Goal: Task Accomplishment & Management: Use online tool/utility

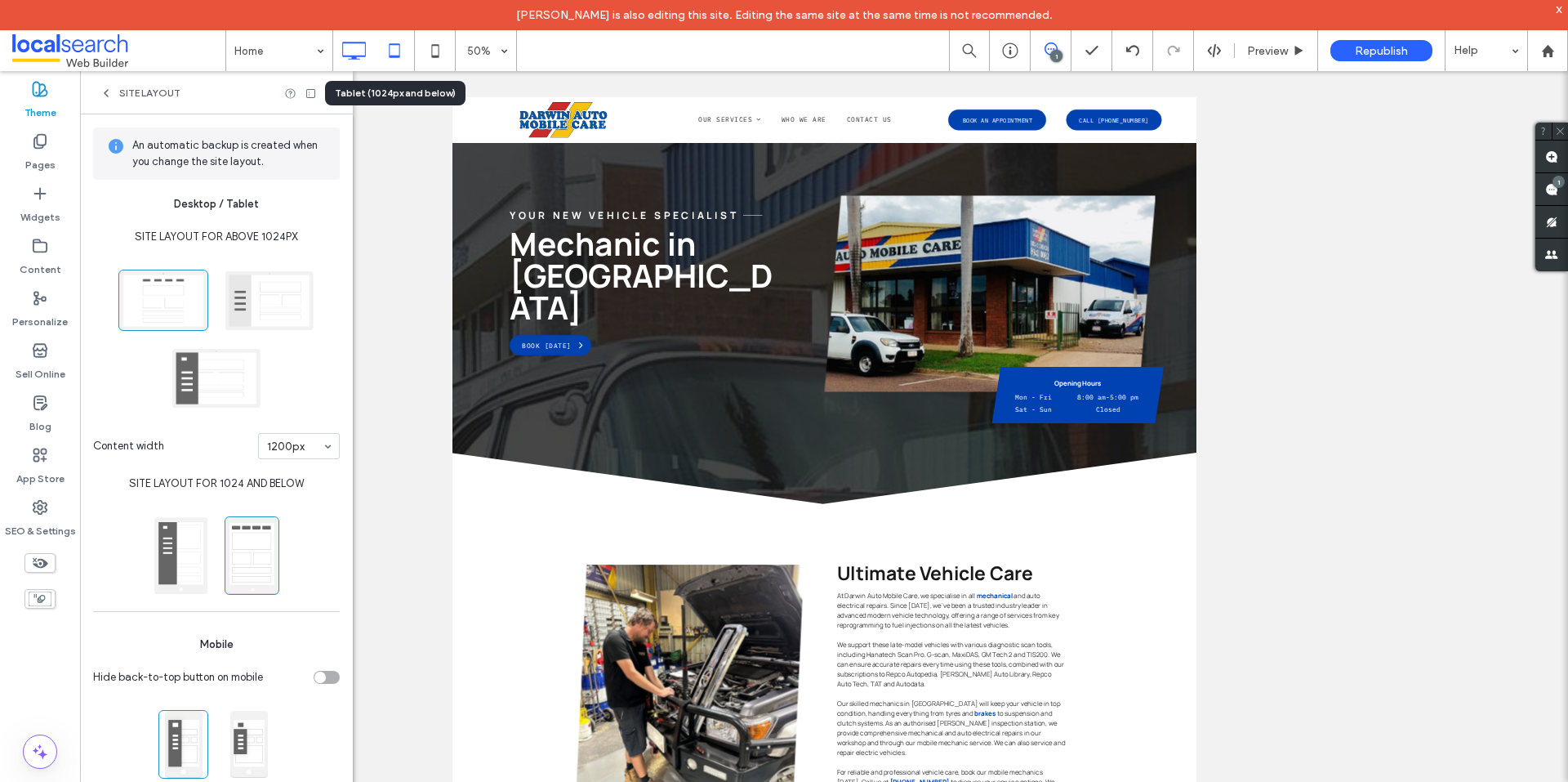
click at [393, 46] on icon at bounding box center [394, 50] width 33 height 33
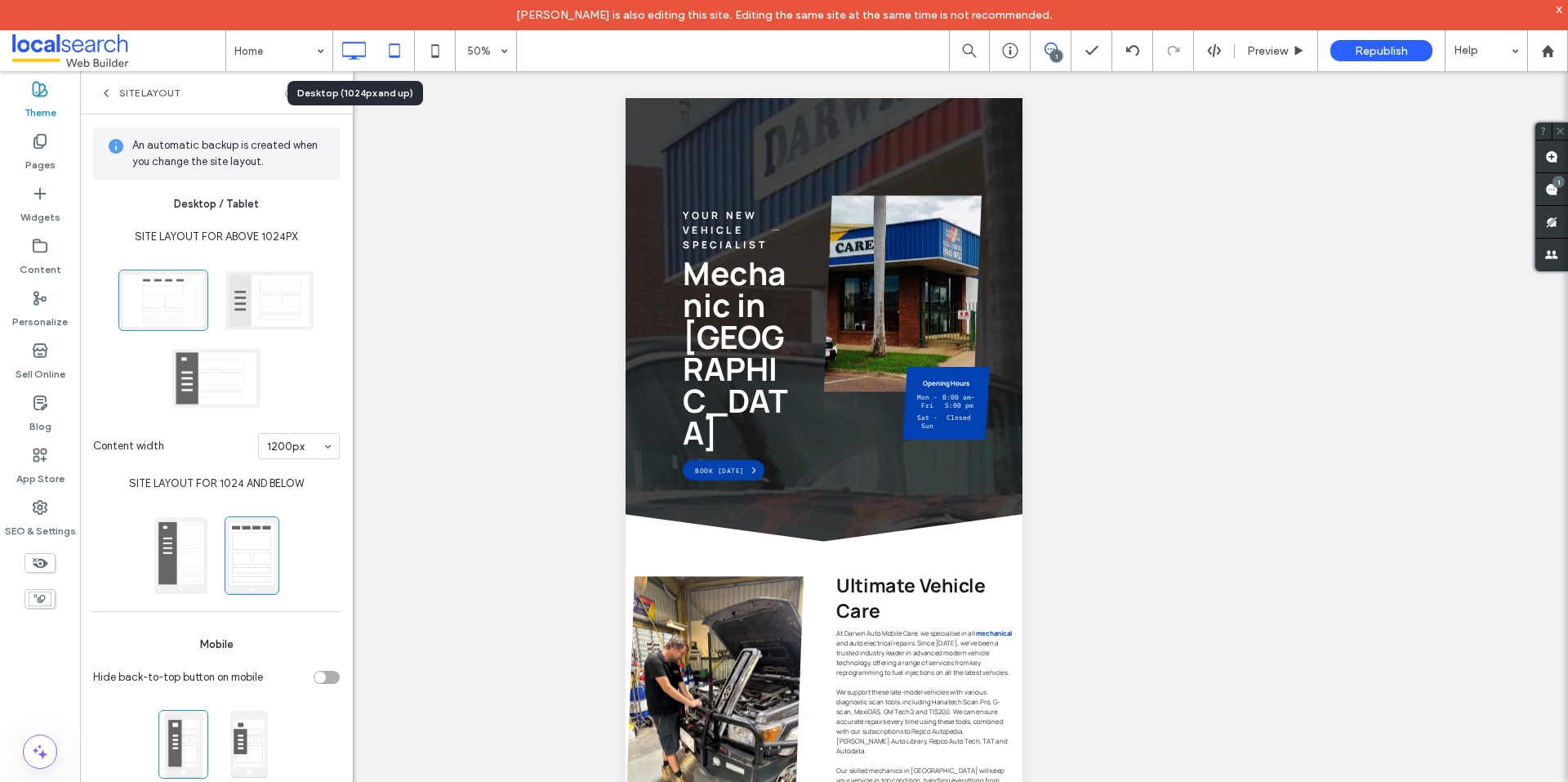
click at [357, 45] on icon at bounding box center [353, 50] width 33 height 33
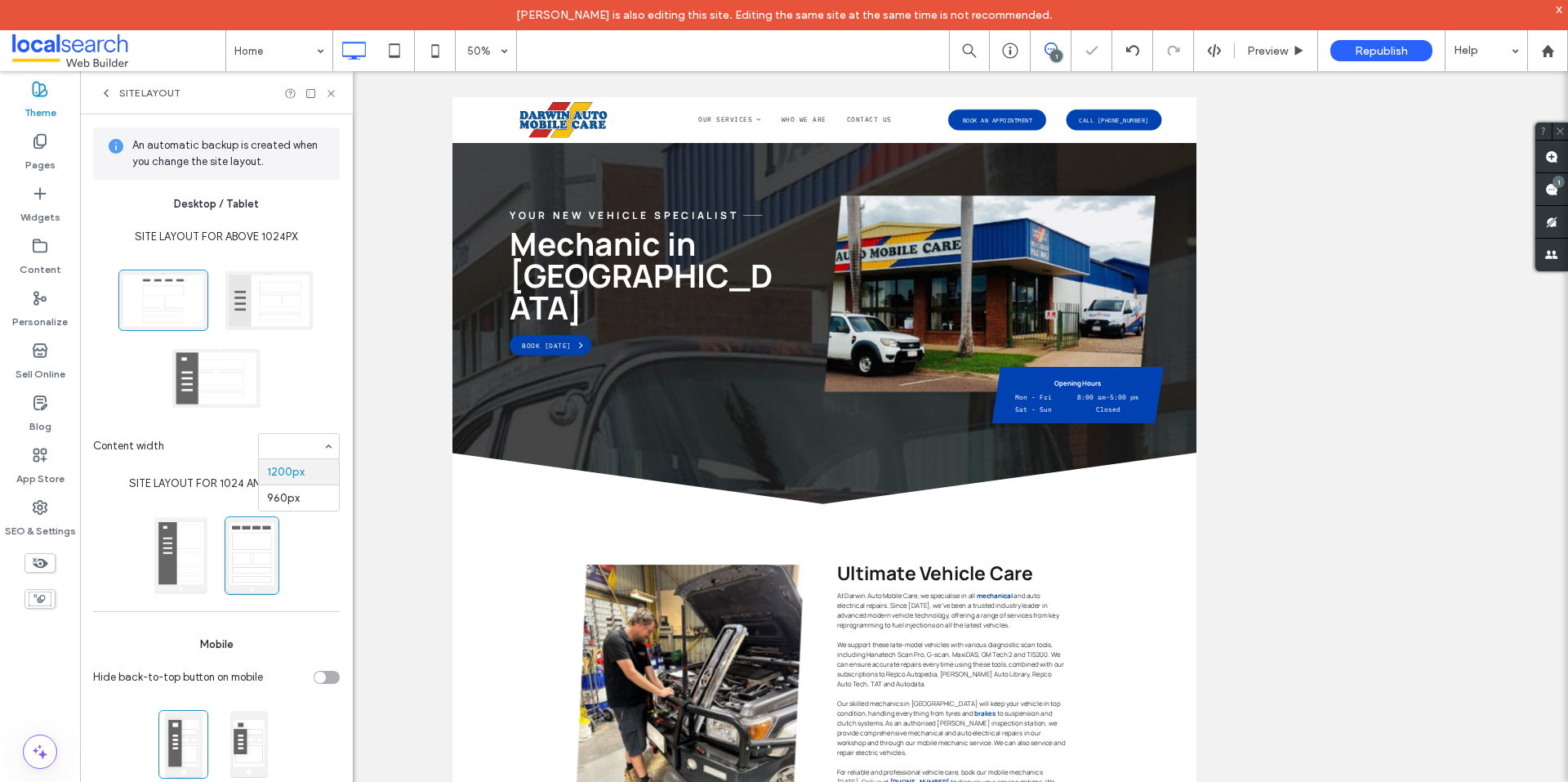
click at [319, 445] on div "1200px 960px" at bounding box center [298, 445] width 82 height 26
click at [391, 47] on icon at bounding box center [394, 50] width 33 height 33
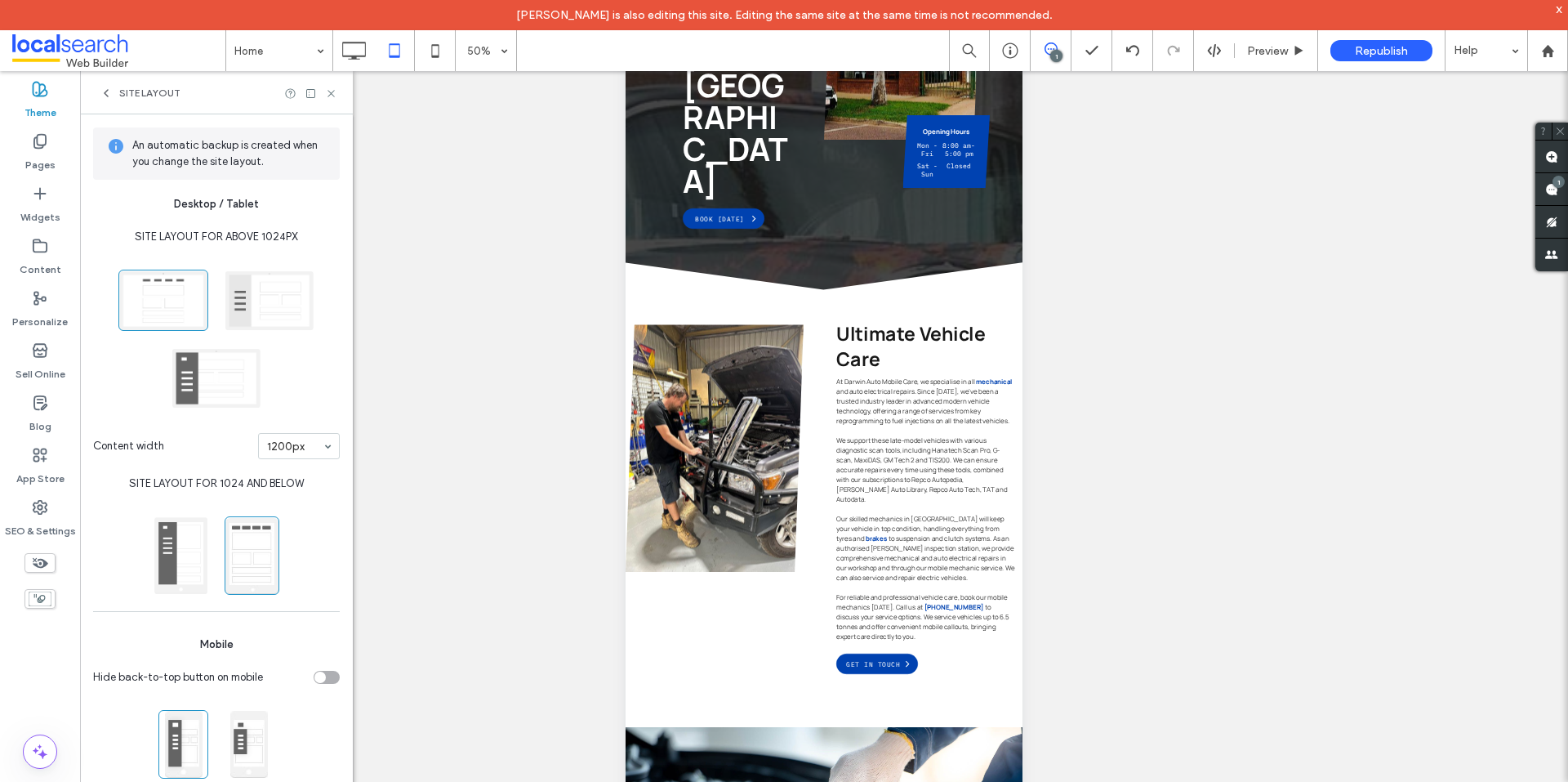
scroll to position [371, 0]
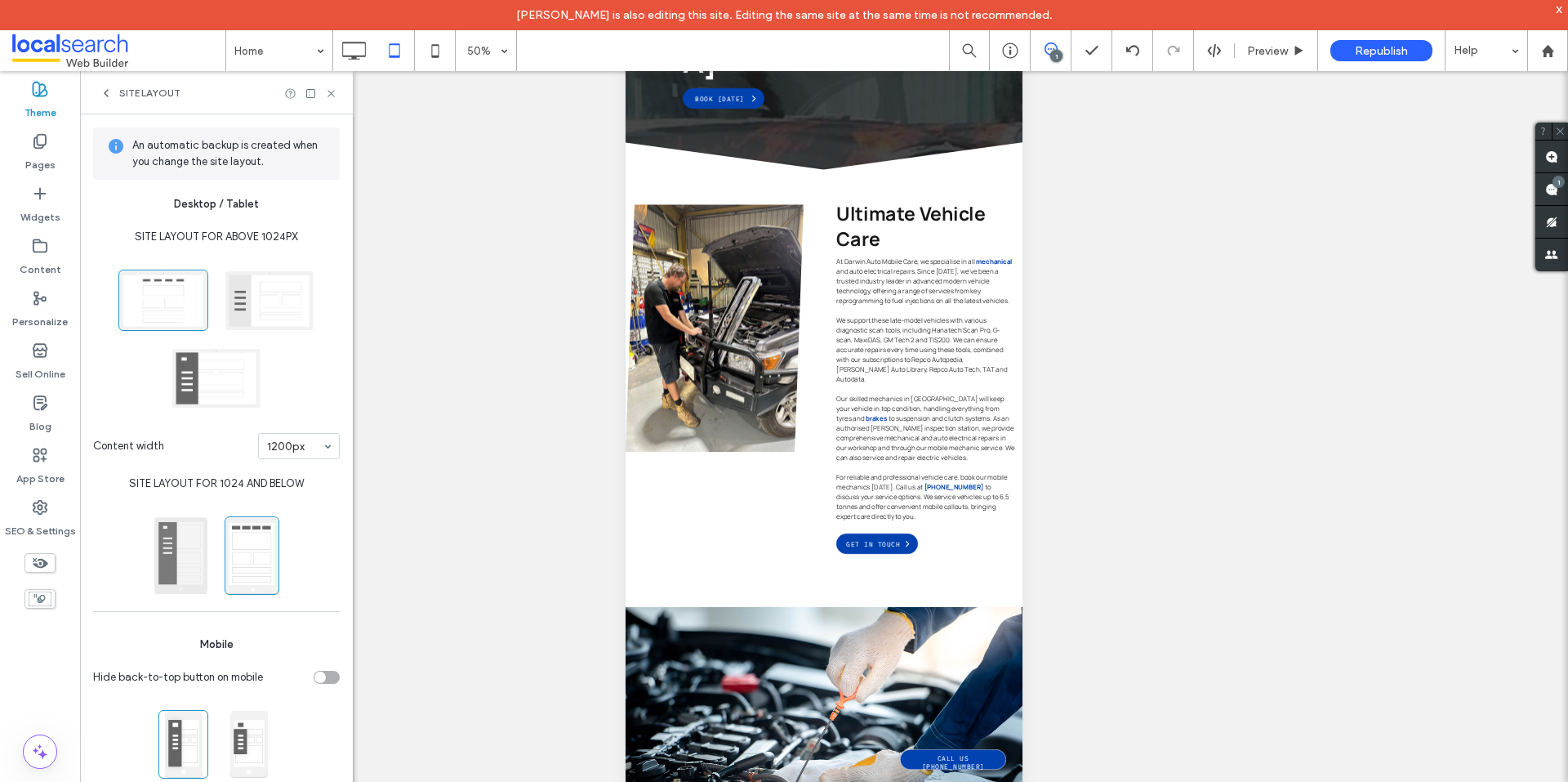
click at [180, 542] on span at bounding box center [181, 555] width 54 height 78
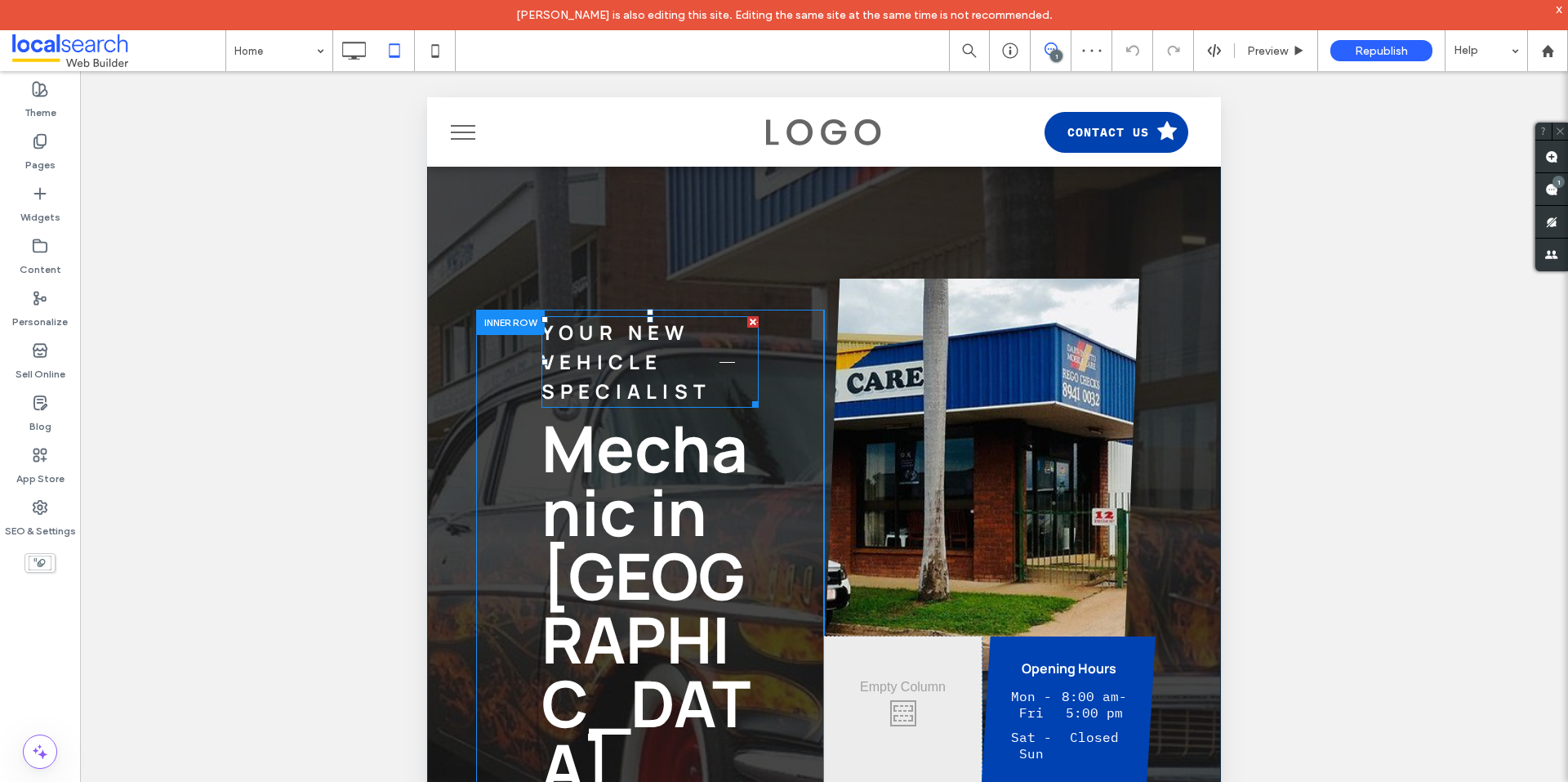
scroll to position [245, 0]
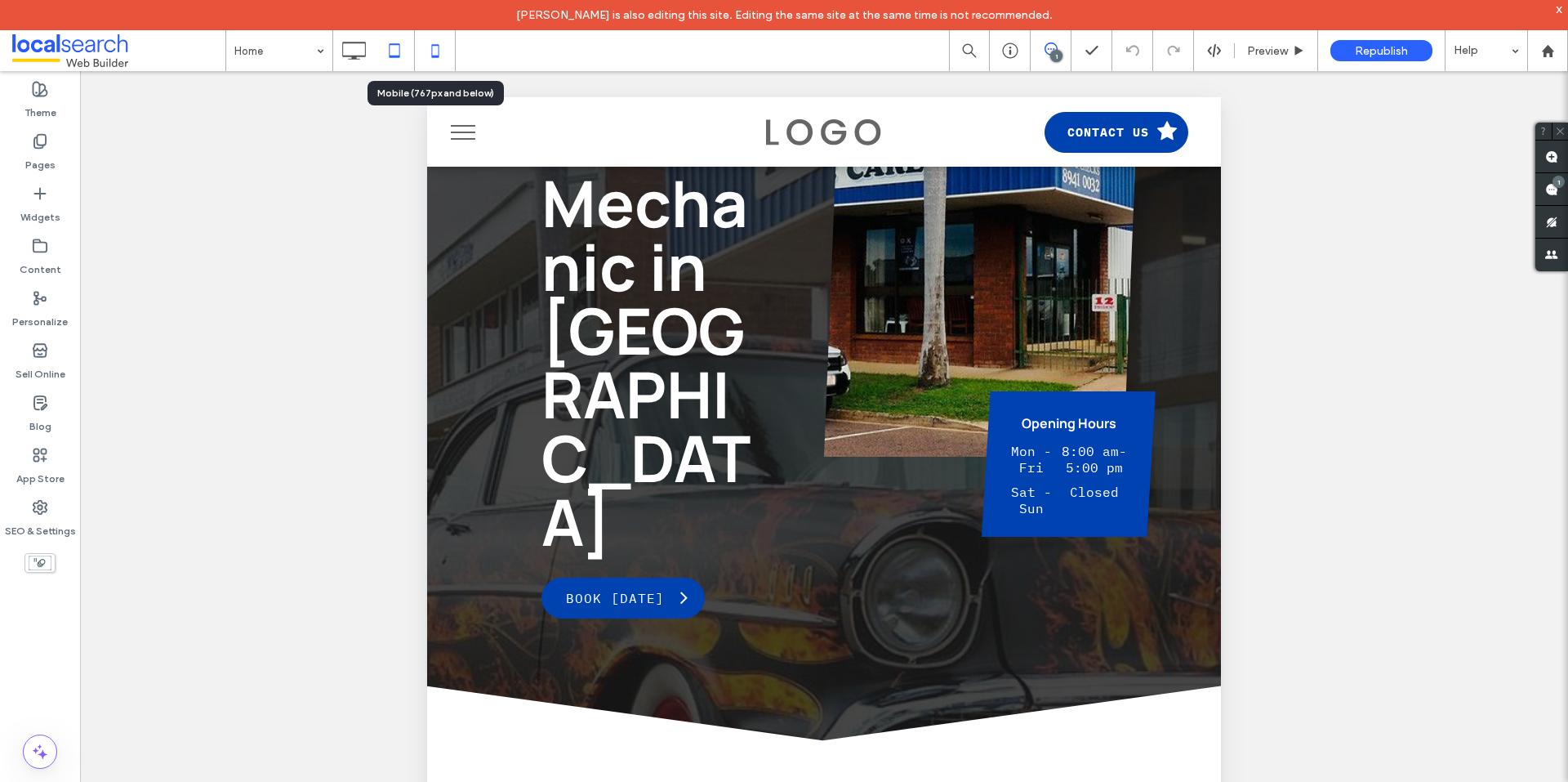
click at [433, 51] on icon at bounding box center [434, 50] width 33 height 33
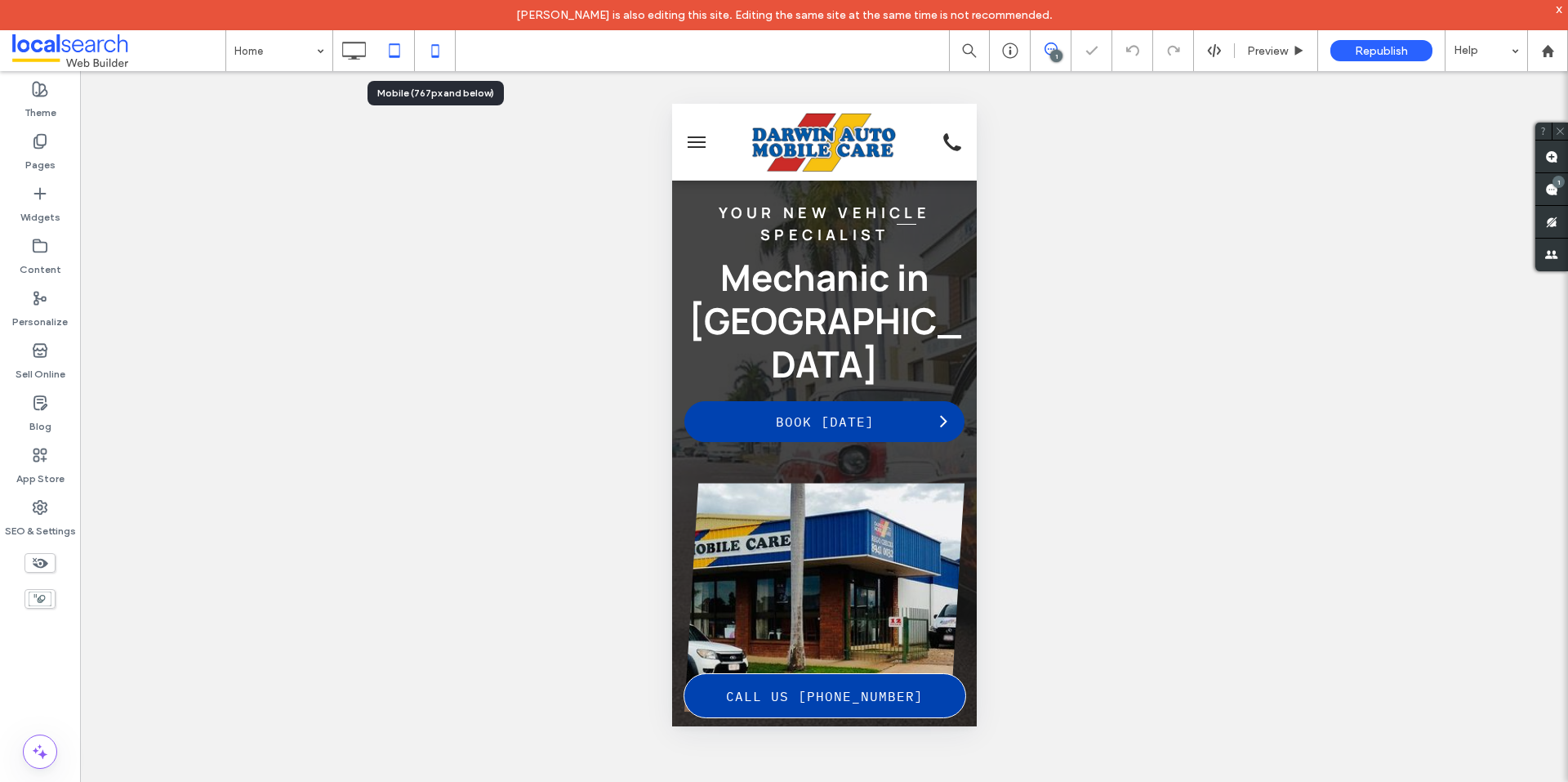
scroll to position [0, 0]
click at [403, 51] on icon at bounding box center [394, 50] width 33 height 33
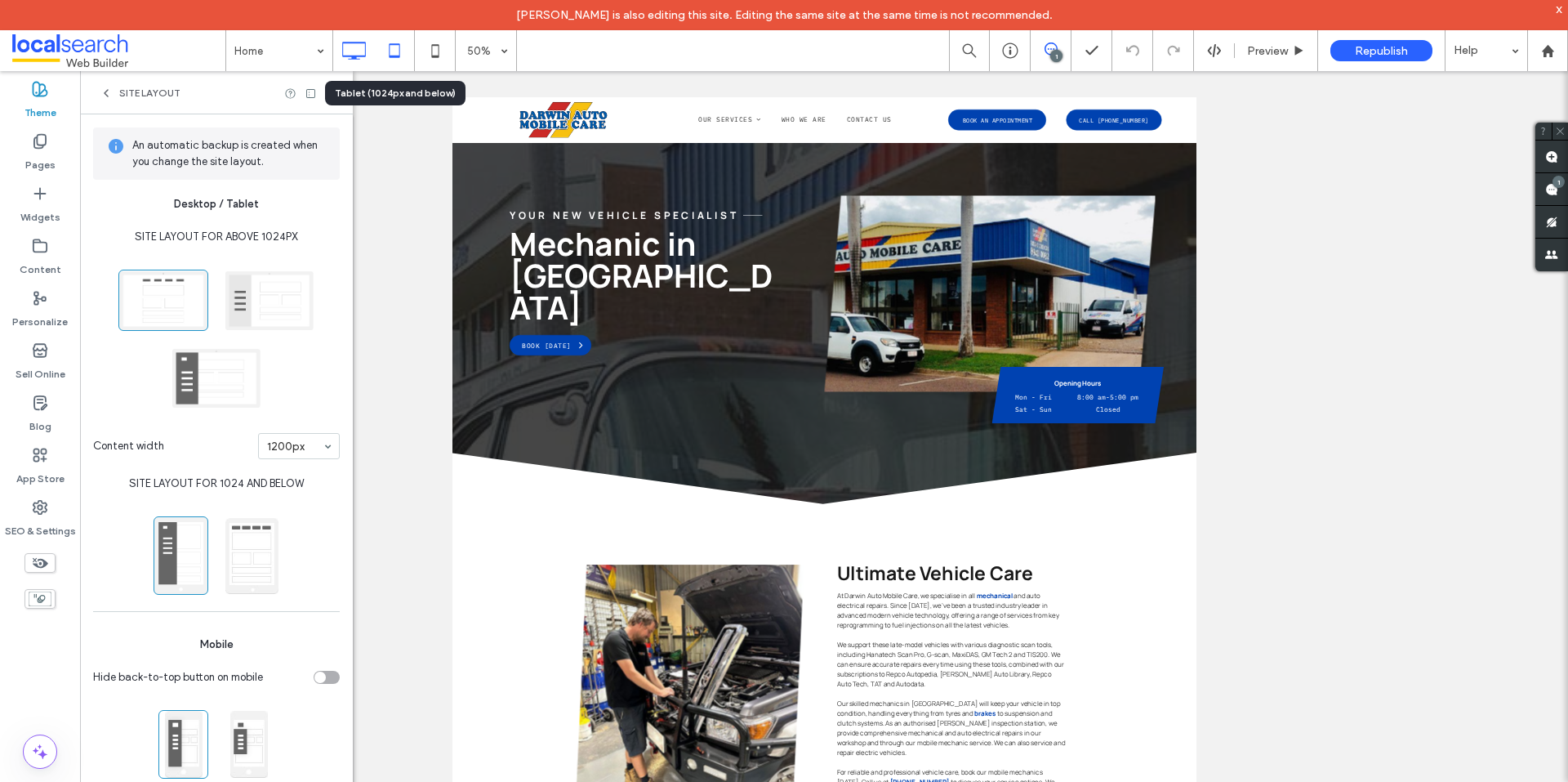
click at [390, 46] on icon at bounding box center [394, 50] width 33 height 33
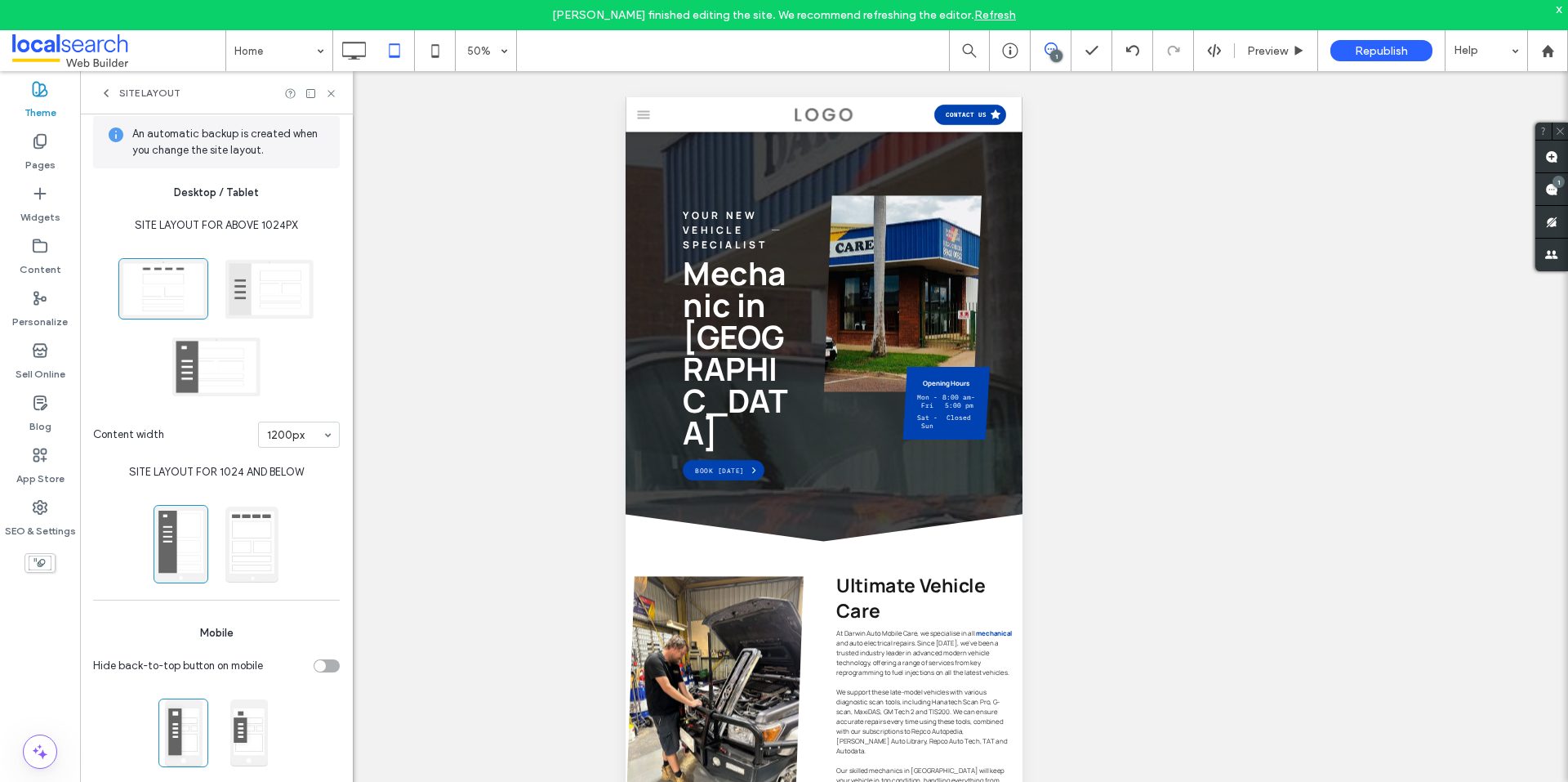
scroll to position [12, 0]
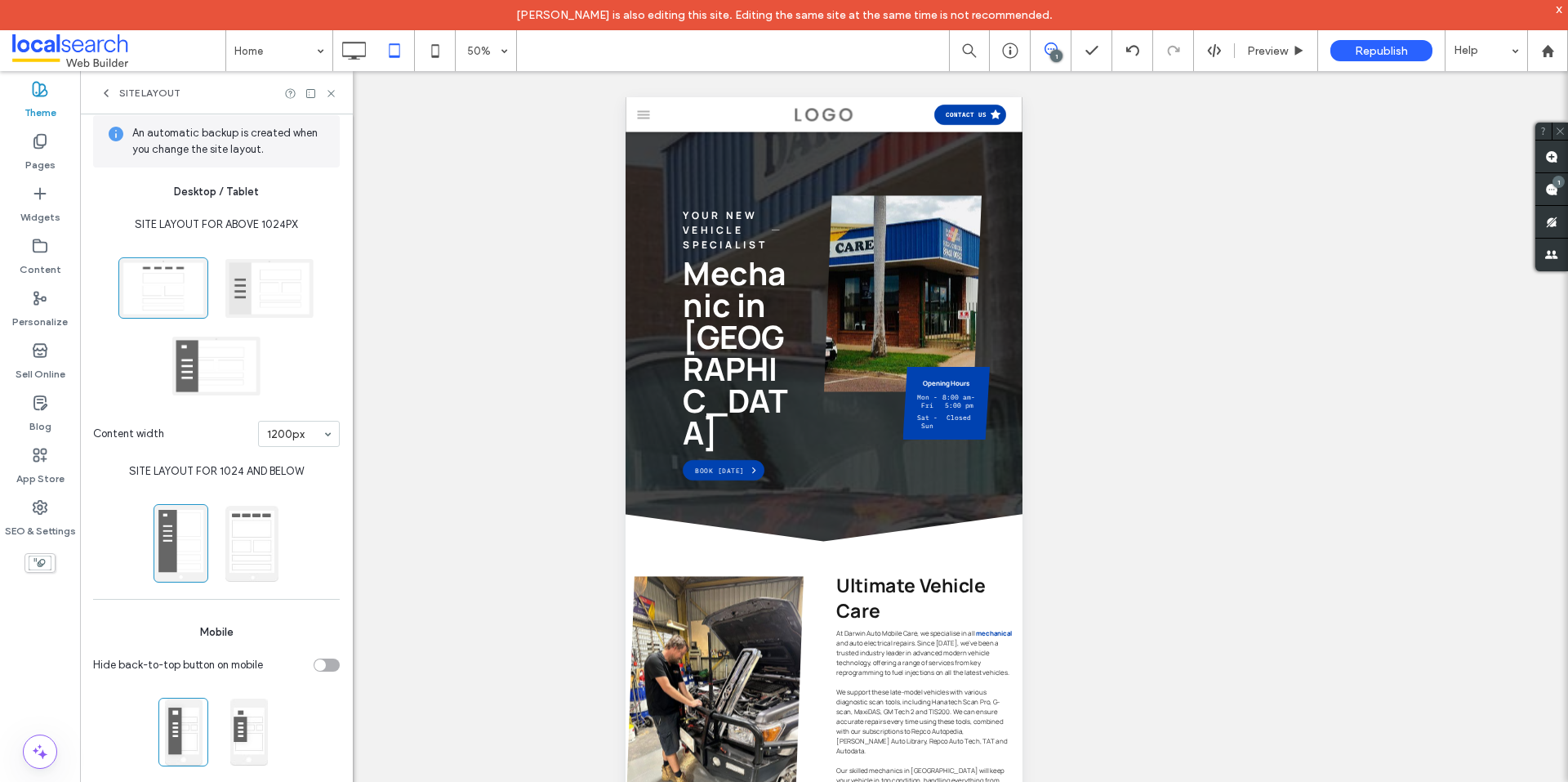
click at [54, 102] on label "Theme" at bounding box center [40, 108] width 32 height 23
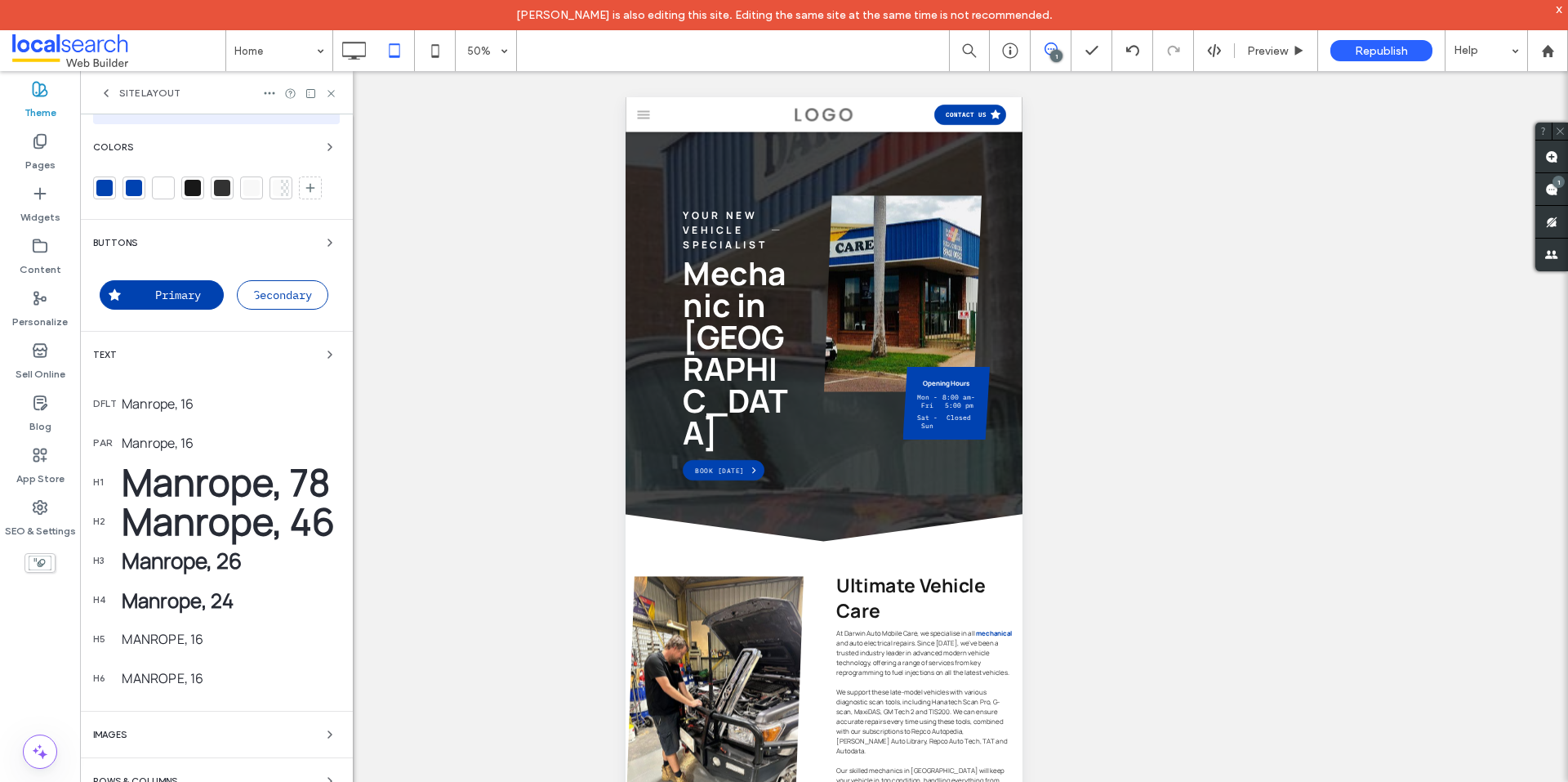
scroll to position [208, 0]
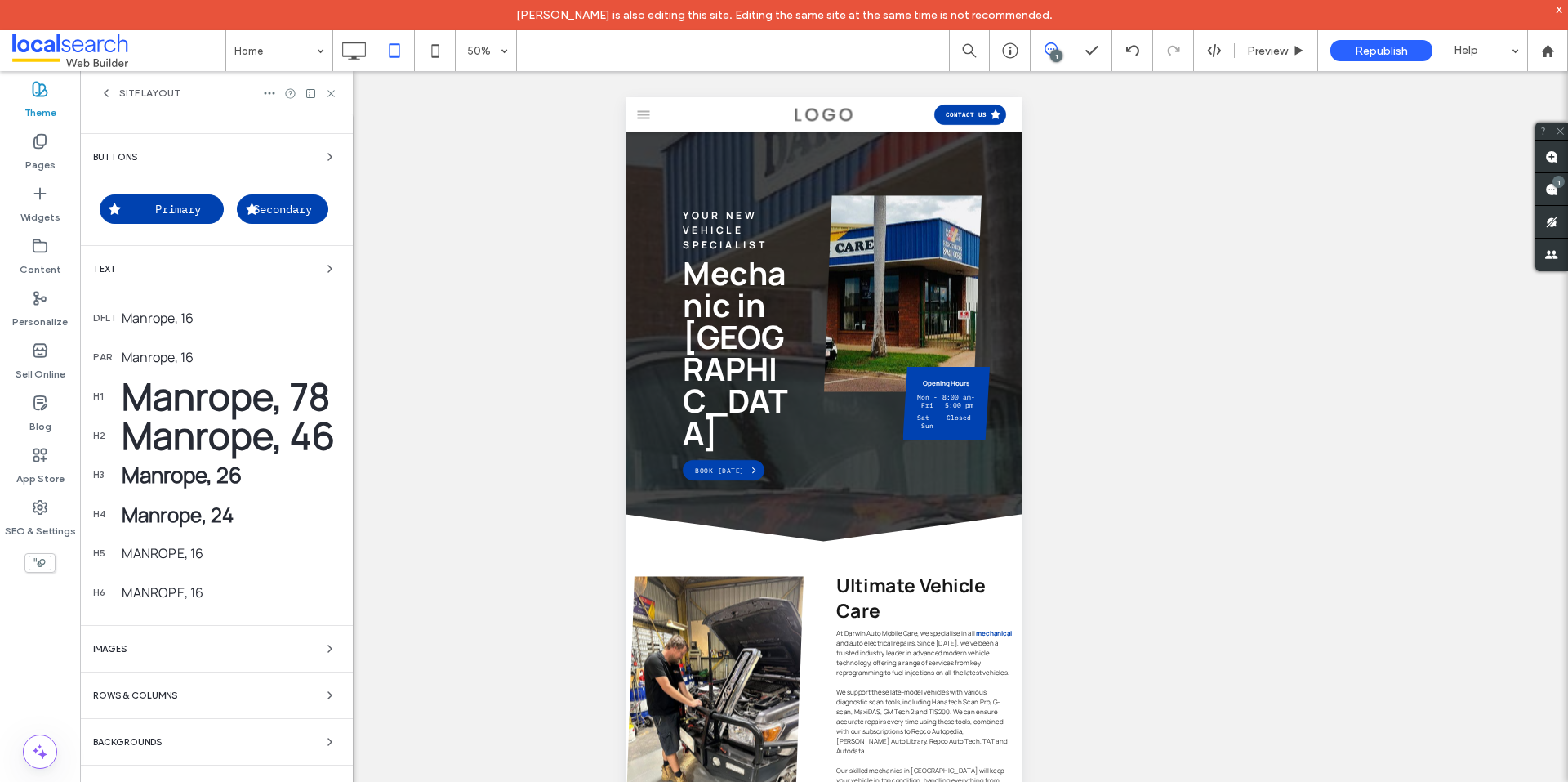
click at [314, 769] on div "Welcome to Site Theme Work faster and keep design consistent everywhere. Any ch…" at bounding box center [216, 359] width 272 height 906
click at [324, 733] on span "button" at bounding box center [330, 742] width 20 height 20
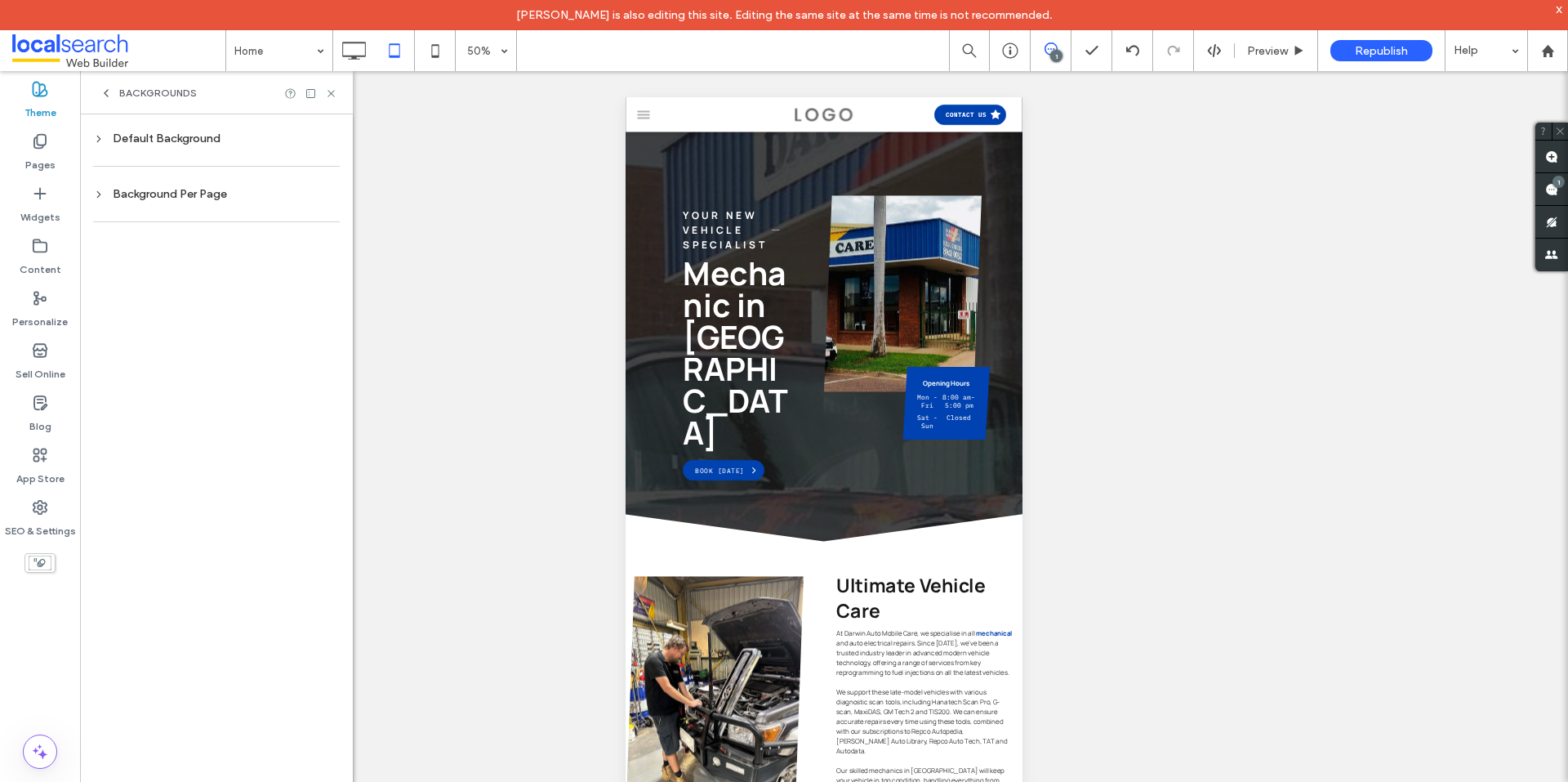
scroll to position [0, 0]
click at [112, 92] on icon at bounding box center [106, 93] width 13 height 13
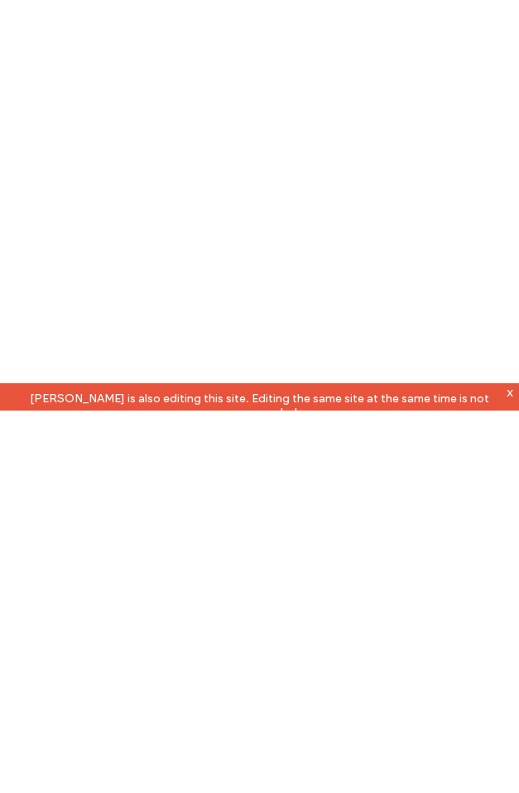
scroll to position [210, 0]
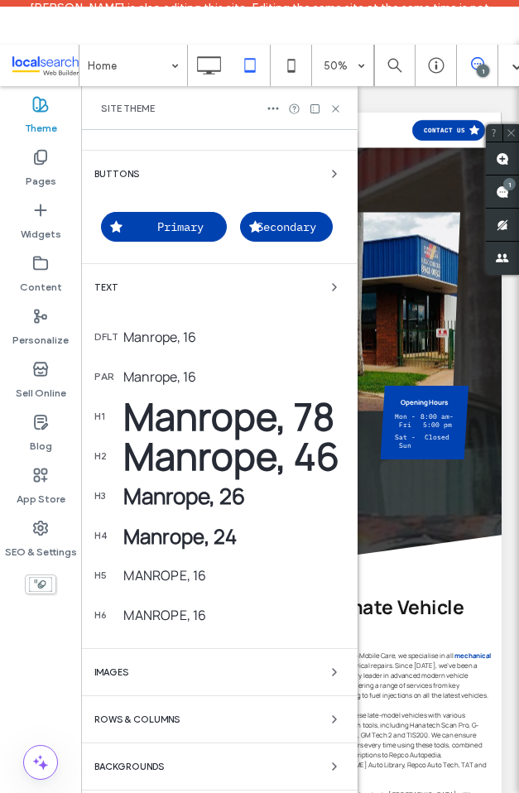
click at [290, 786] on div "Welcome to Site Theme Work faster and keep design consistent everywhere. Any ch…" at bounding box center [219, 379] width 276 height 918
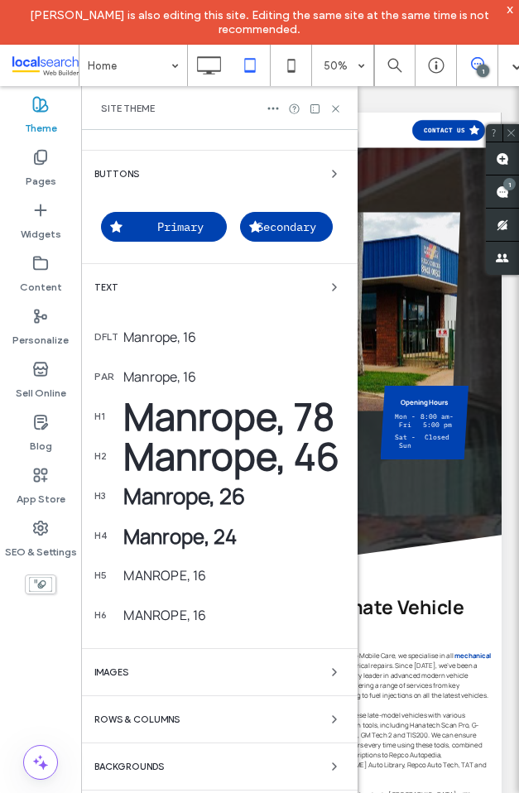
click at [212, 122] on div "Site Theme" at bounding box center [219, 108] width 276 height 44
click at [40, 114] on label "Theme" at bounding box center [41, 124] width 32 height 23
click at [217, 60] on icon at bounding box center [208, 65] width 33 height 33
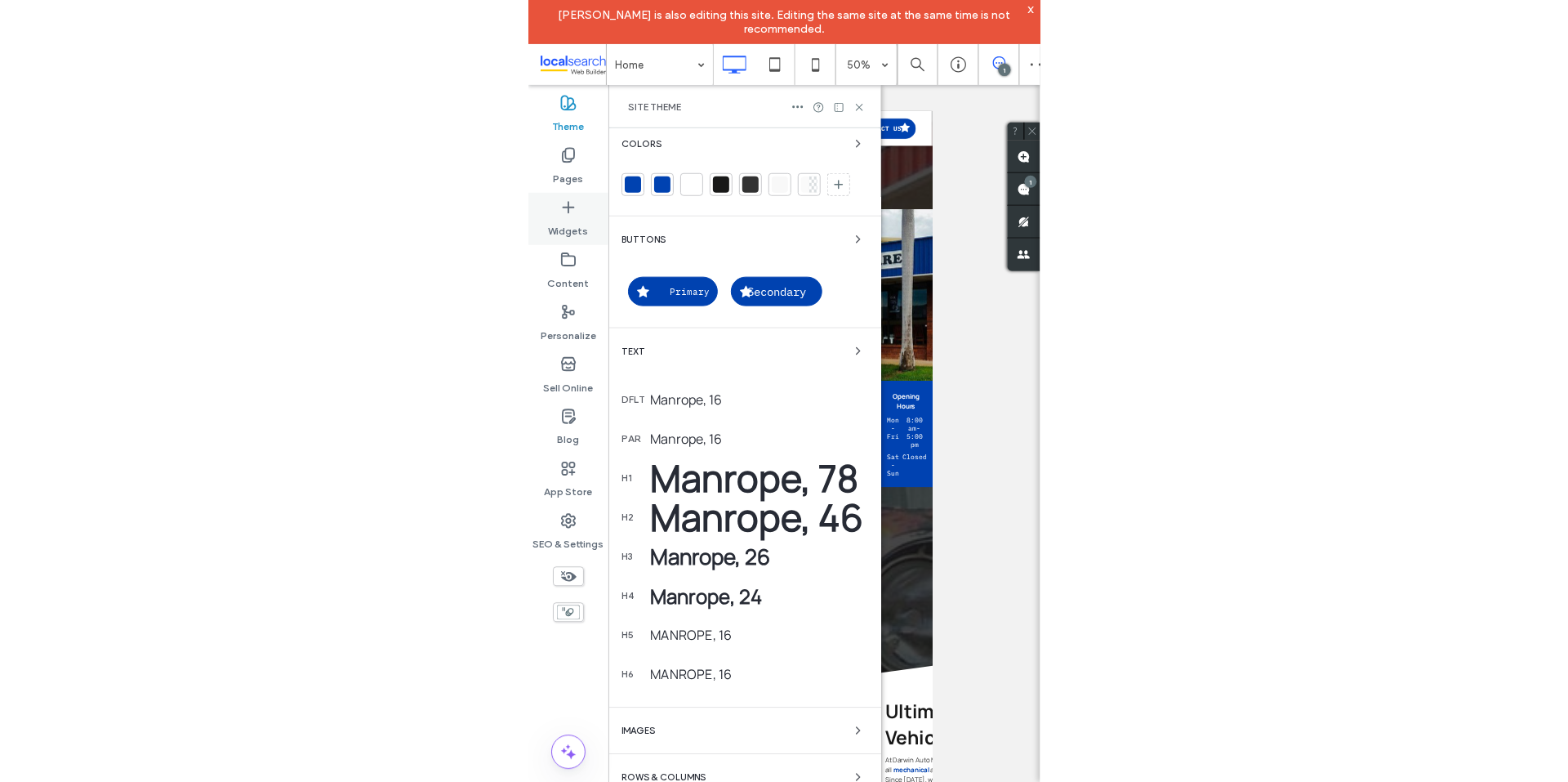
scroll to position [0, 0]
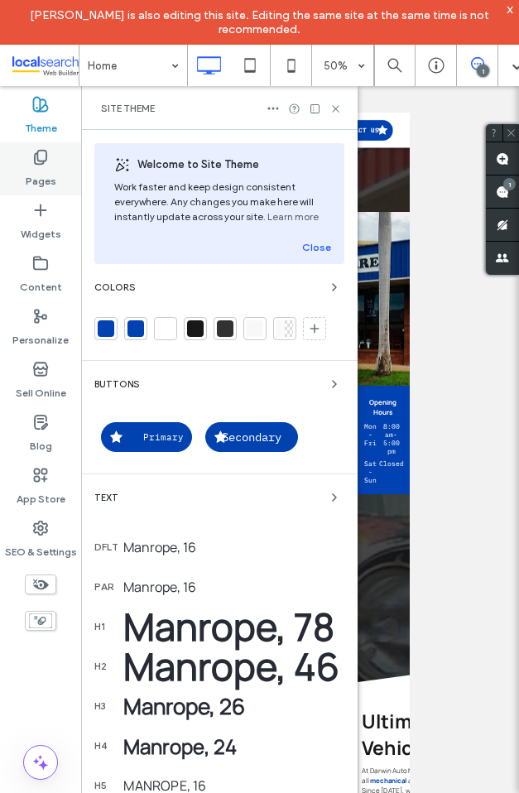
click at [54, 171] on label "Pages" at bounding box center [41, 176] width 31 height 23
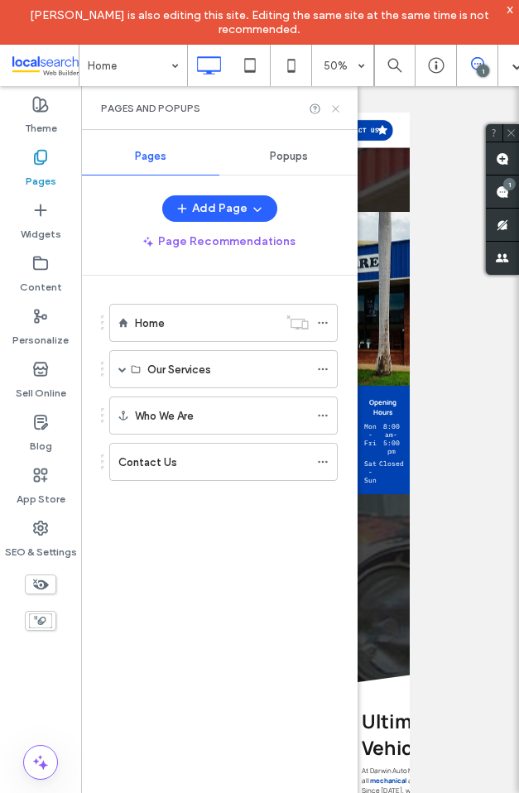
click at [338, 108] on icon at bounding box center [335, 109] width 12 height 12
